Goal: Task Accomplishment & Management: Use online tool/utility

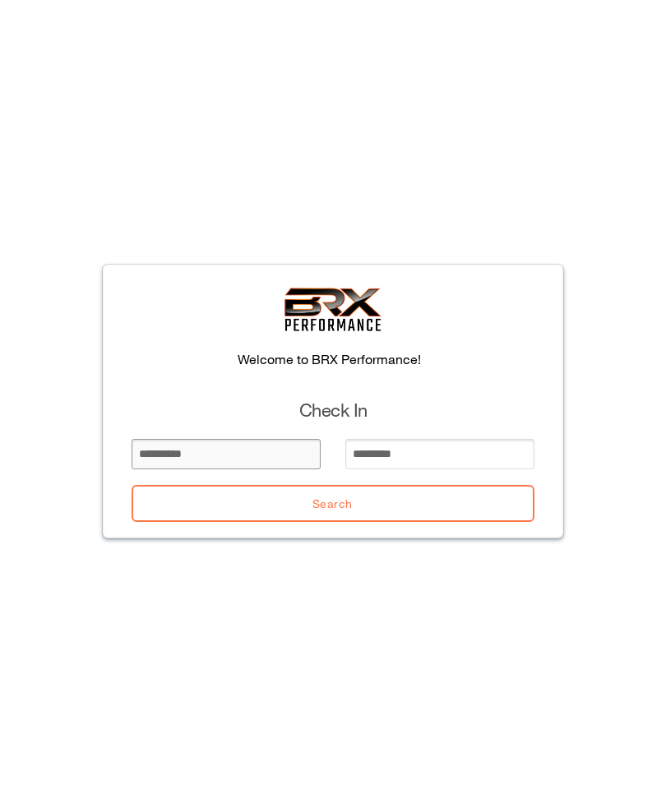
click at [192, 461] on input "email" at bounding box center [226, 454] width 189 height 30
type input "******"
click at [436, 459] on input "email" at bounding box center [439, 454] width 189 height 30
type input "*"
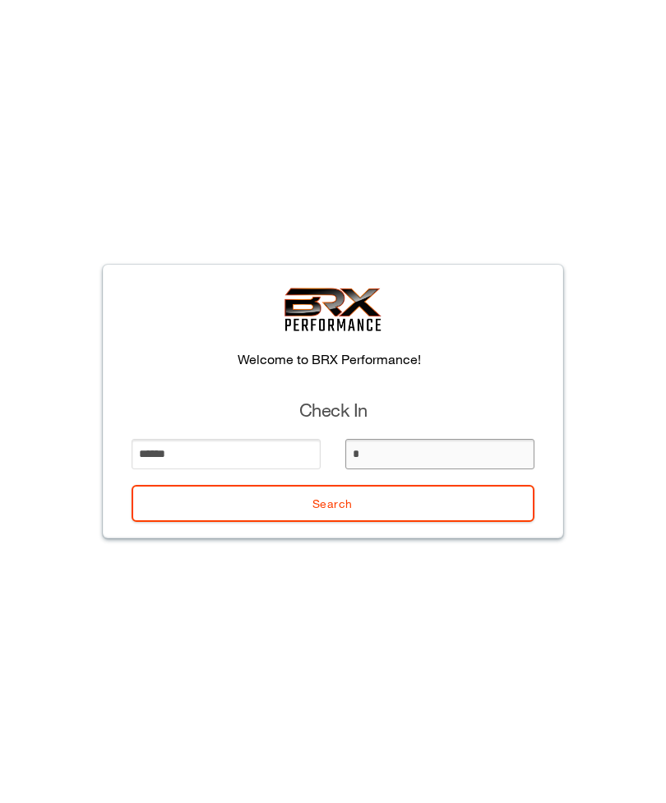
click at [333, 503] on button "Search" at bounding box center [333, 503] width 403 height 37
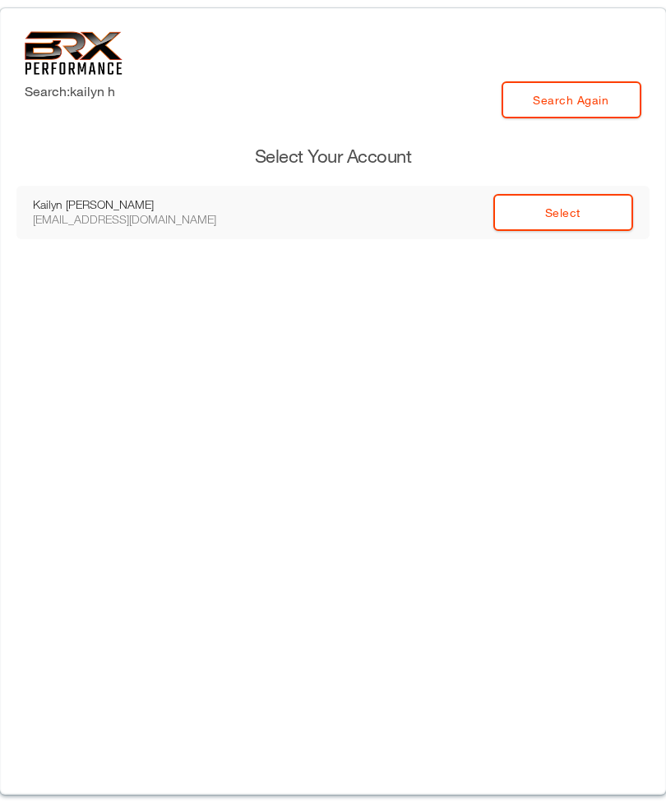
click at [564, 220] on link "Select" at bounding box center [563, 212] width 140 height 37
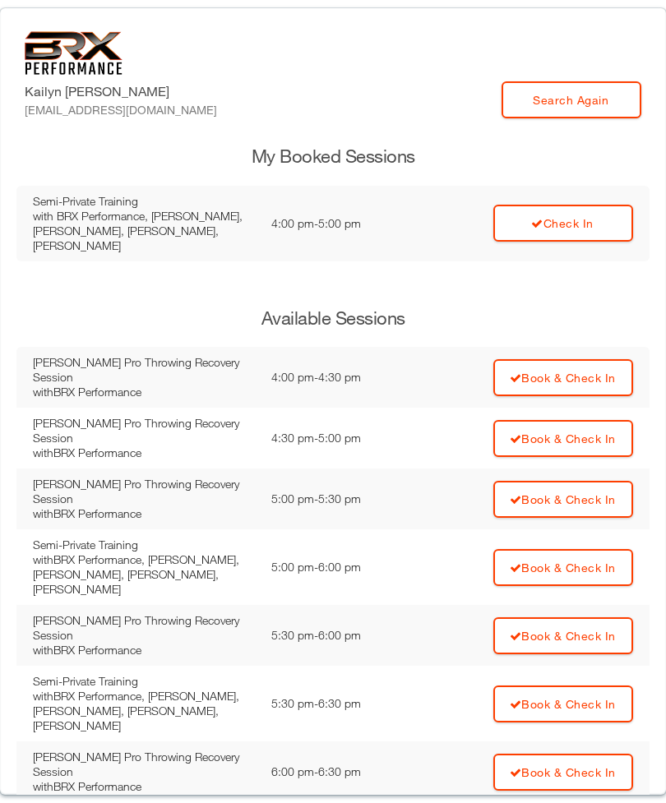
click at [559, 212] on link "Check In" at bounding box center [563, 223] width 140 height 37
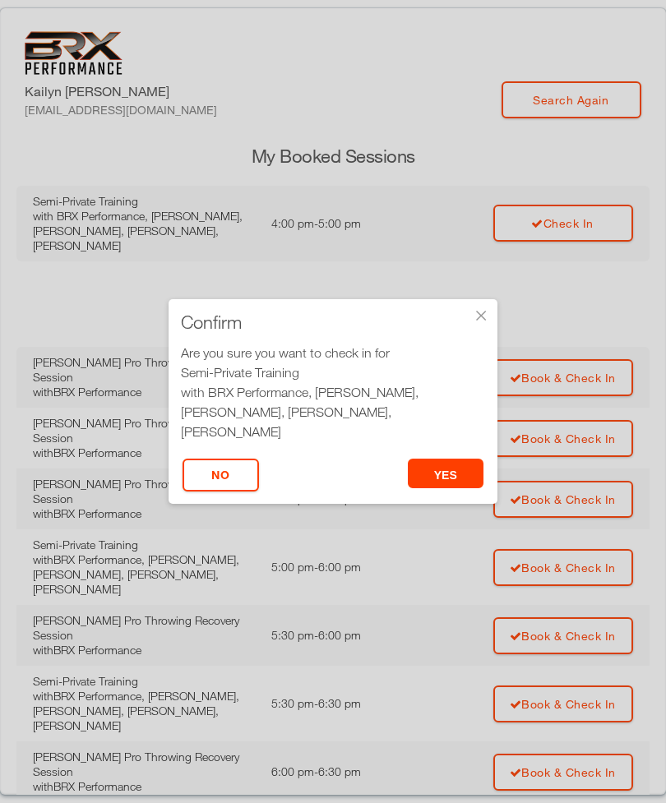
click at [442, 466] on button "yes" at bounding box center [446, 474] width 76 height 30
